Goal: Task Accomplishment & Management: Manage account settings

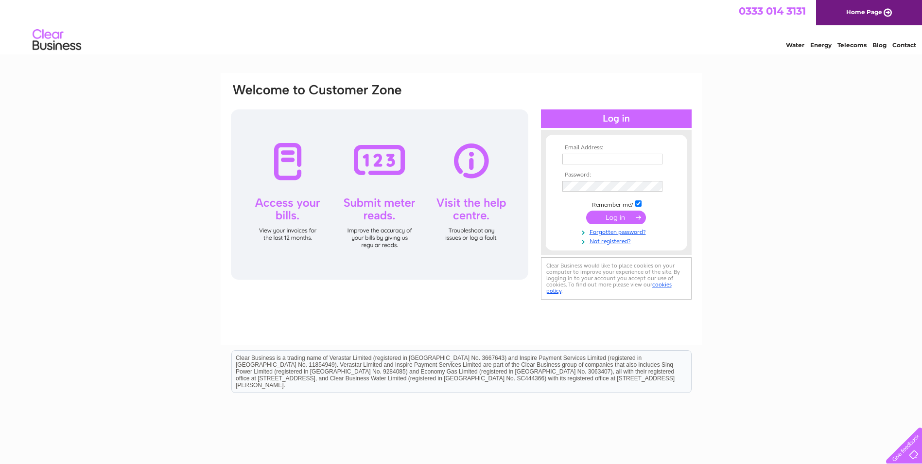
type input "jacquie@fergusonsbakery.co.uk"
click at [620, 215] on input "submit" at bounding box center [616, 217] width 60 height 14
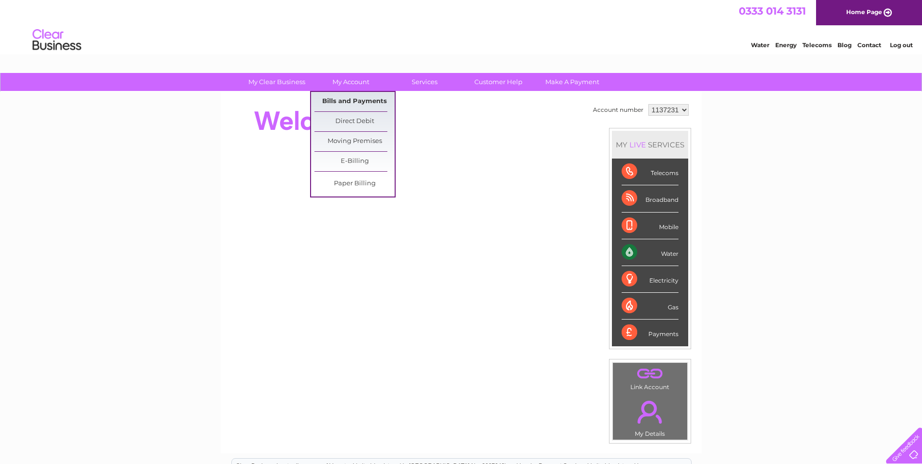
click at [351, 98] on link "Bills and Payments" at bounding box center [354, 101] width 80 height 19
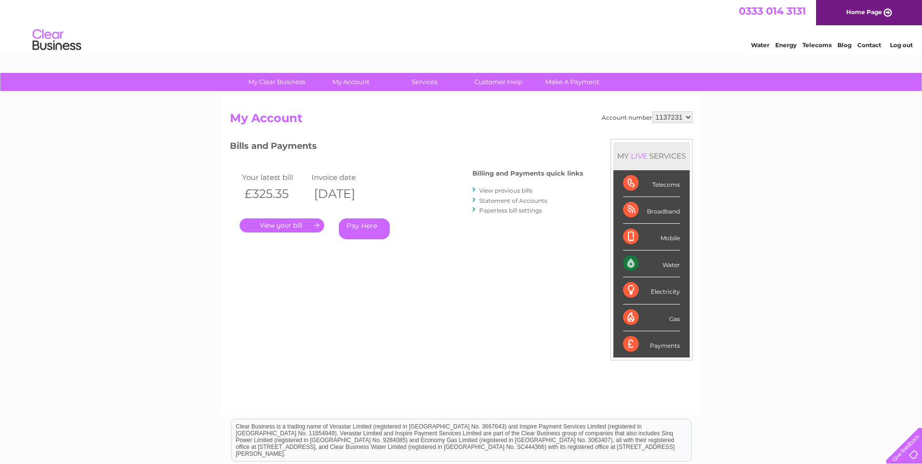
click at [303, 225] on link "." at bounding box center [282, 225] width 85 height 14
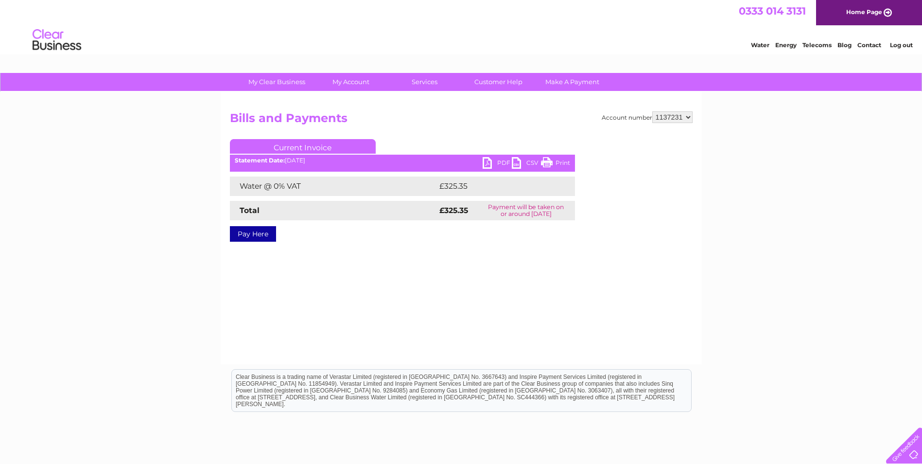
click at [491, 164] on link "PDF" at bounding box center [497, 164] width 29 height 14
click at [687, 117] on select "1137231 1140811" at bounding box center [672, 117] width 40 height 12
select select "1140811"
click at [653, 111] on select "1137231 1140811" at bounding box center [672, 117] width 40 height 12
click at [487, 162] on link "PDF" at bounding box center [497, 164] width 29 height 14
